Goal: Find specific page/section: Find specific page/section

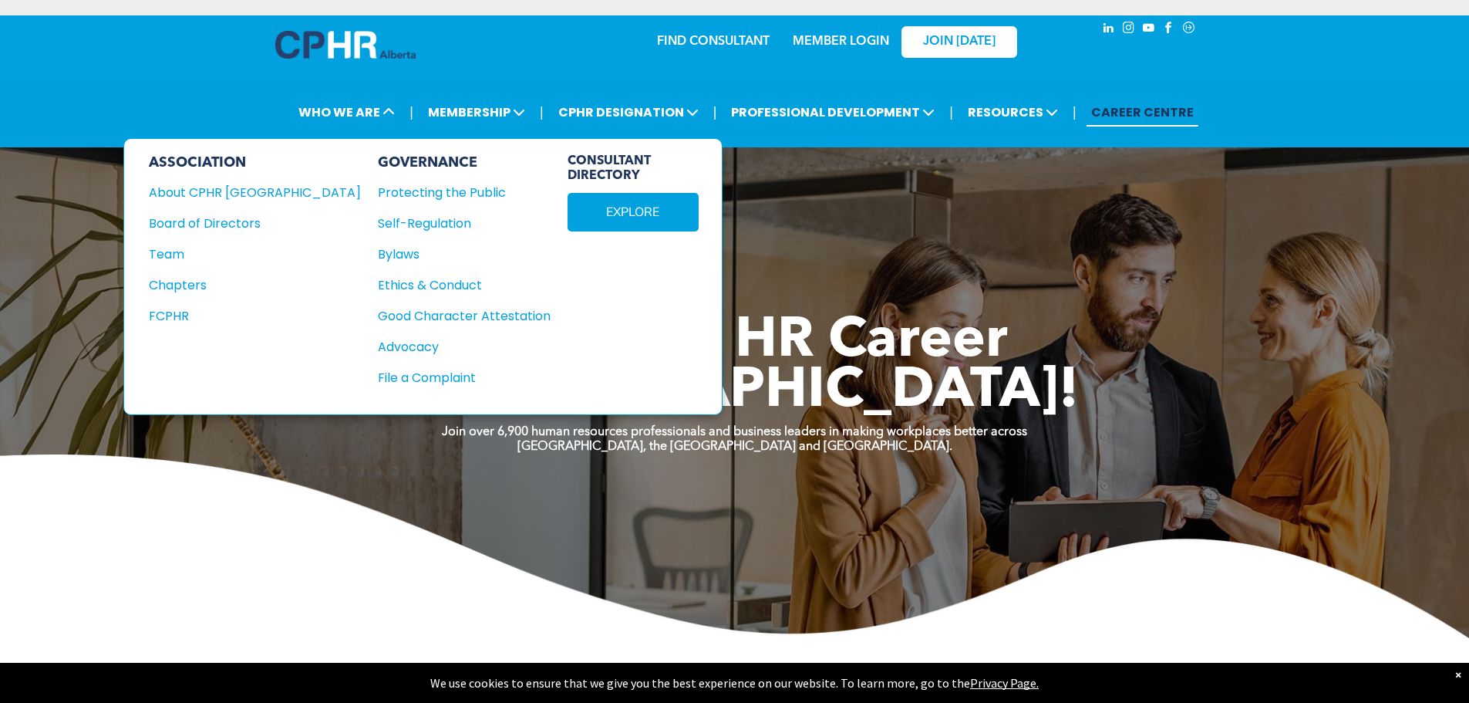
click at [395, 120] on span at bounding box center [387, 112] width 15 height 18
click at [195, 252] on div "Team" at bounding box center [244, 254] width 191 height 19
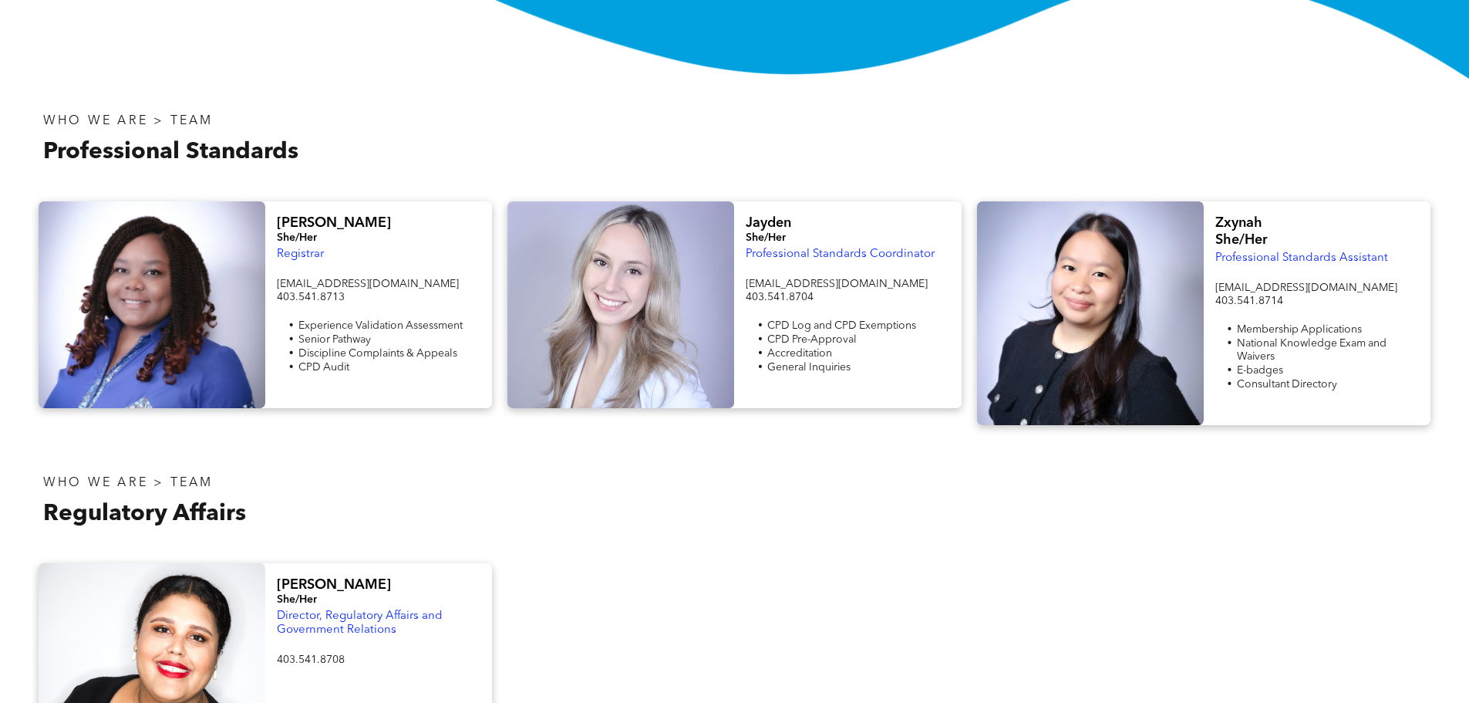
scroll to position [540, 0]
